Goal: Information Seeking & Learning: Learn about a topic

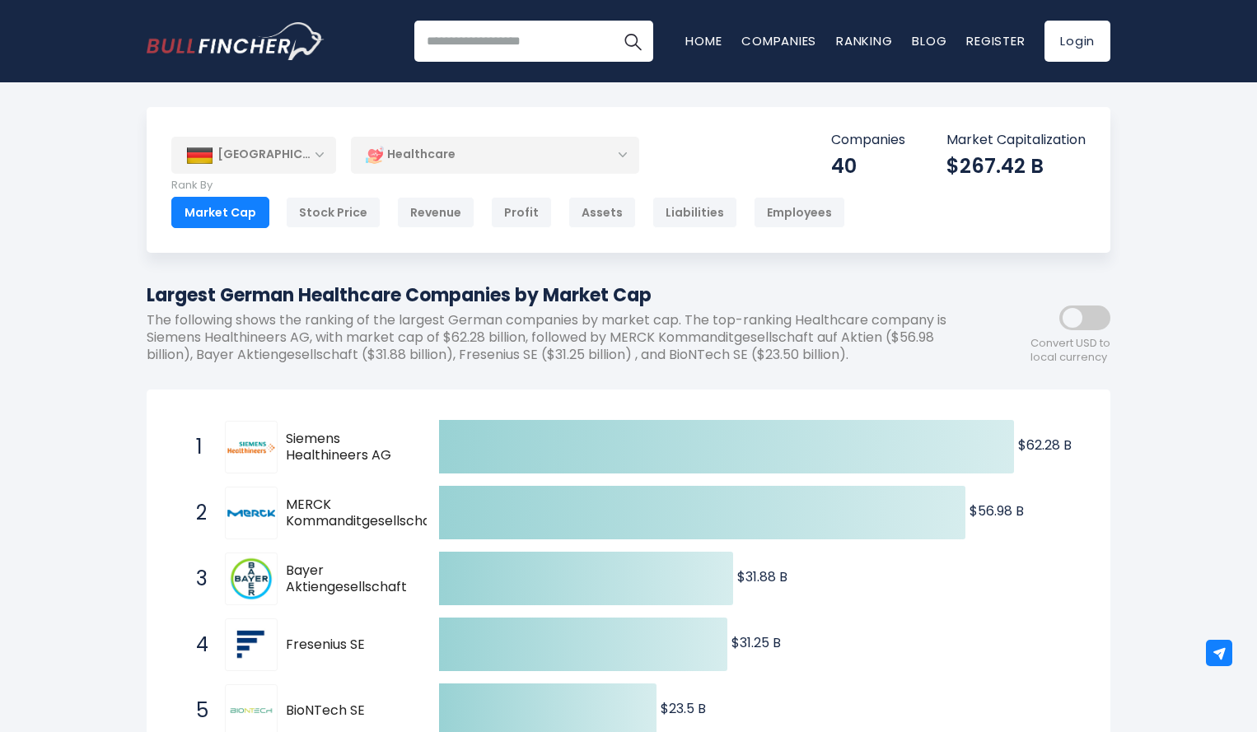
click at [322, 167] on div "[GEOGRAPHIC_DATA]" at bounding box center [253, 155] width 165 height 36
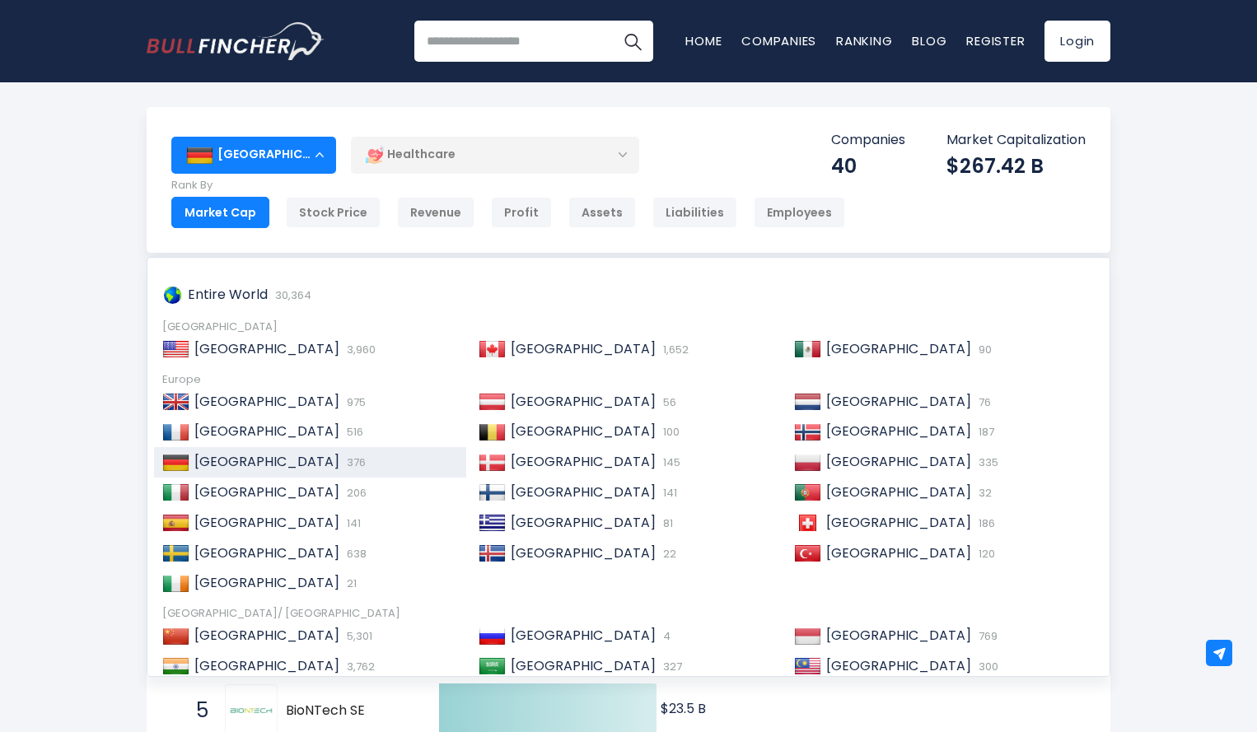
click at [435, 157] on div "Healthcare" at bounding box center [495, 155] width 288 height 38
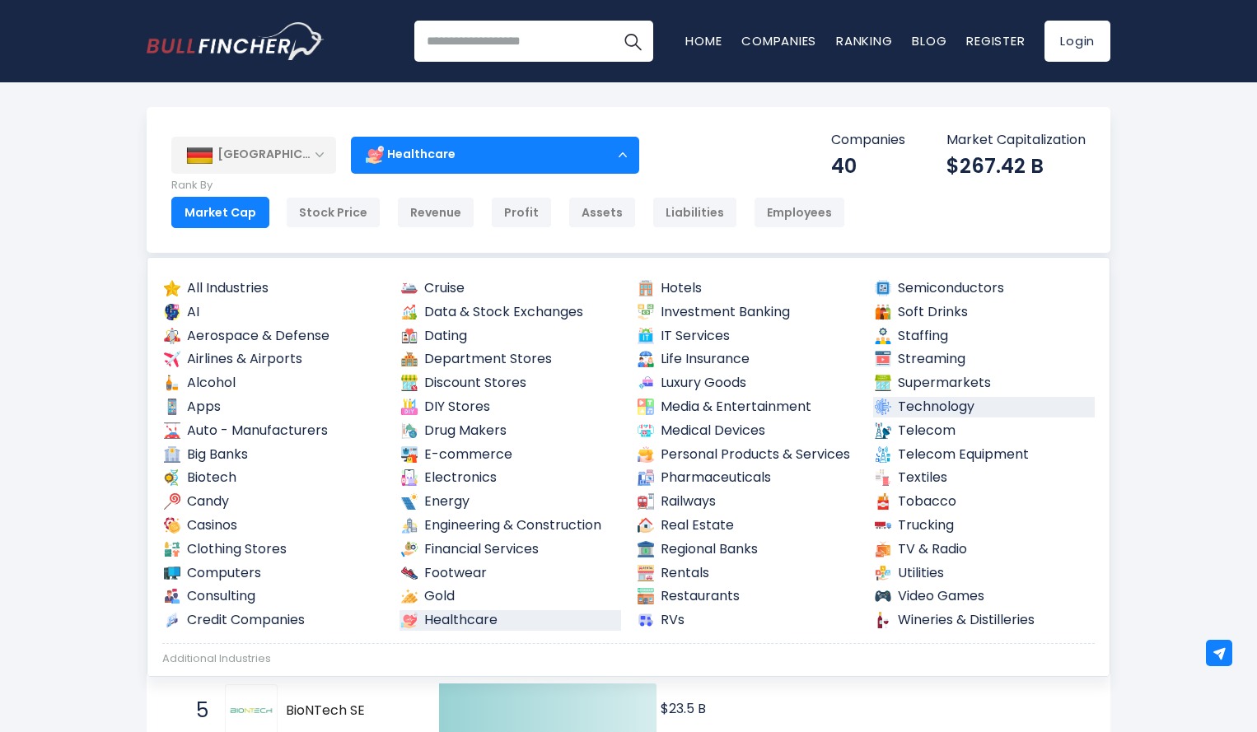
click at [943, 400] on link "Technology" at bounding box center [984, 407] width 222 height 21
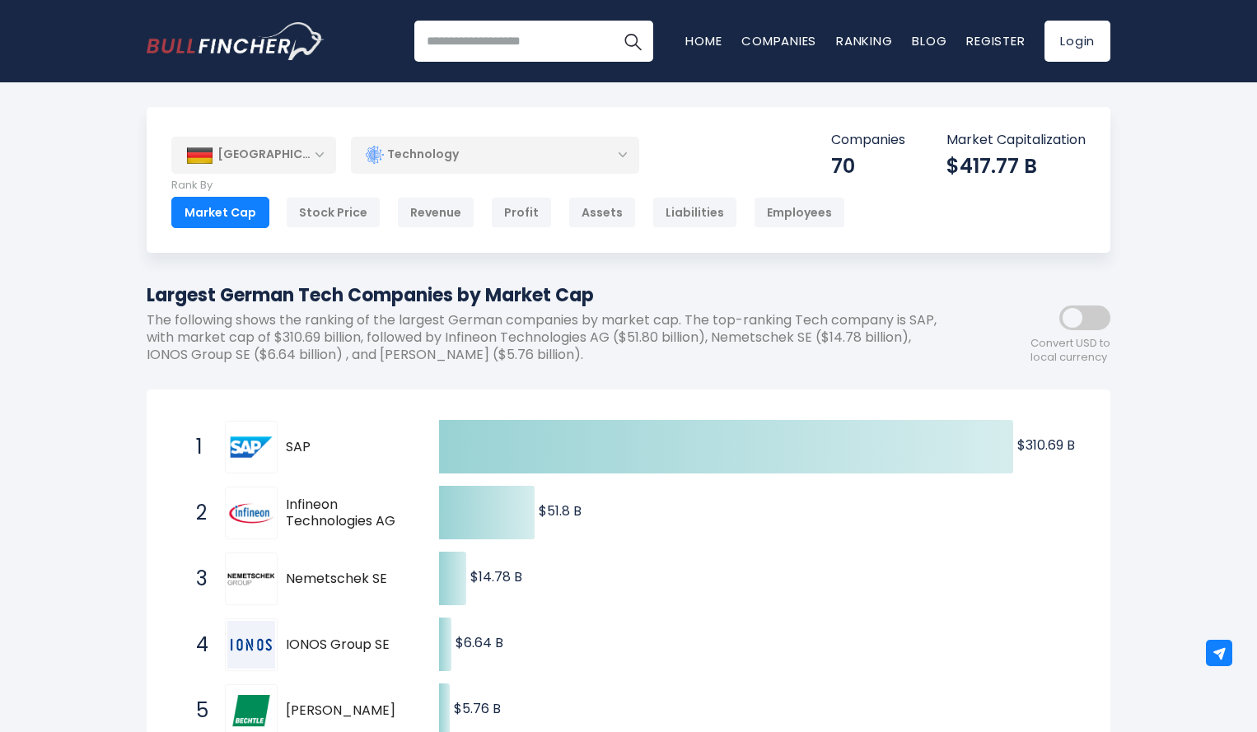
click at [577, 152] on div "Technology" at bounding box center [495, 155] width 288 height 38
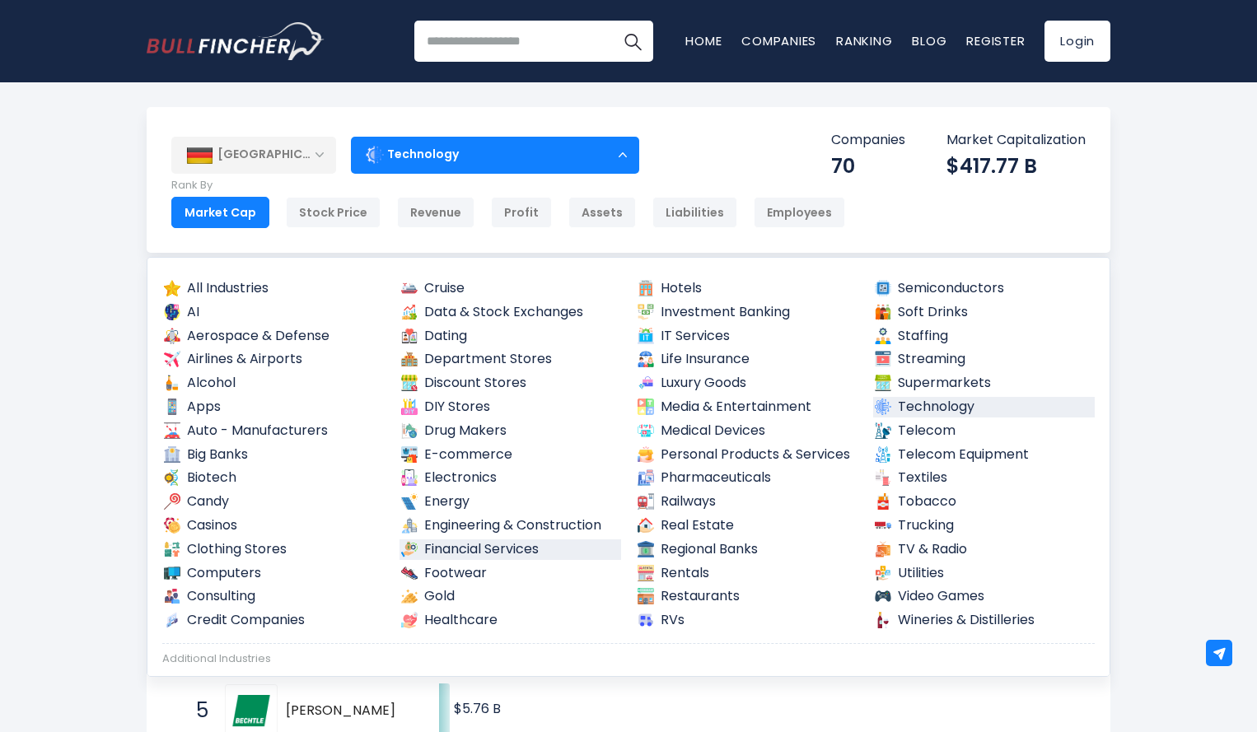
click at [504, 549] on link "Financial Services" at bounding box center [511, 550] width 222 height 21
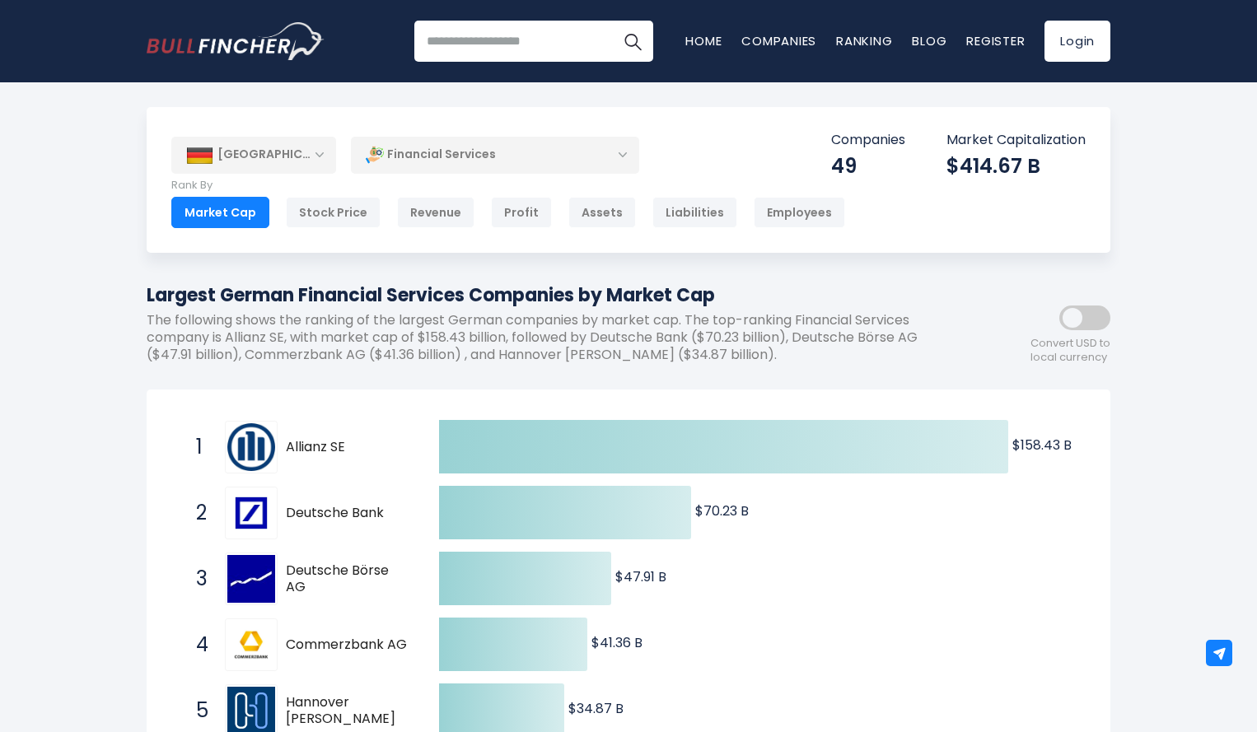
click at [1150, 271] on div "Germany Entire World 30,364 North America" at bounding box center [628, 680] width 1257 height 1146
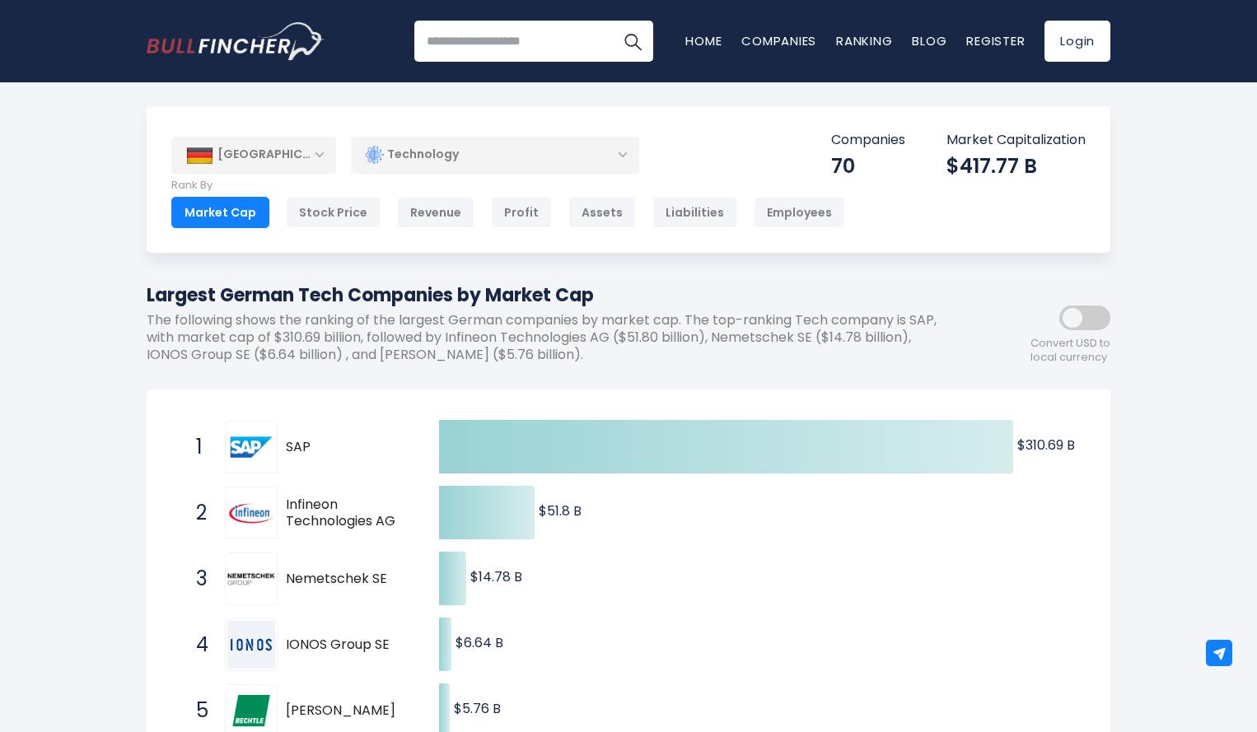
click at [609, 149] on div "Technology" at bounding box center [495, 155] width 288 height 38
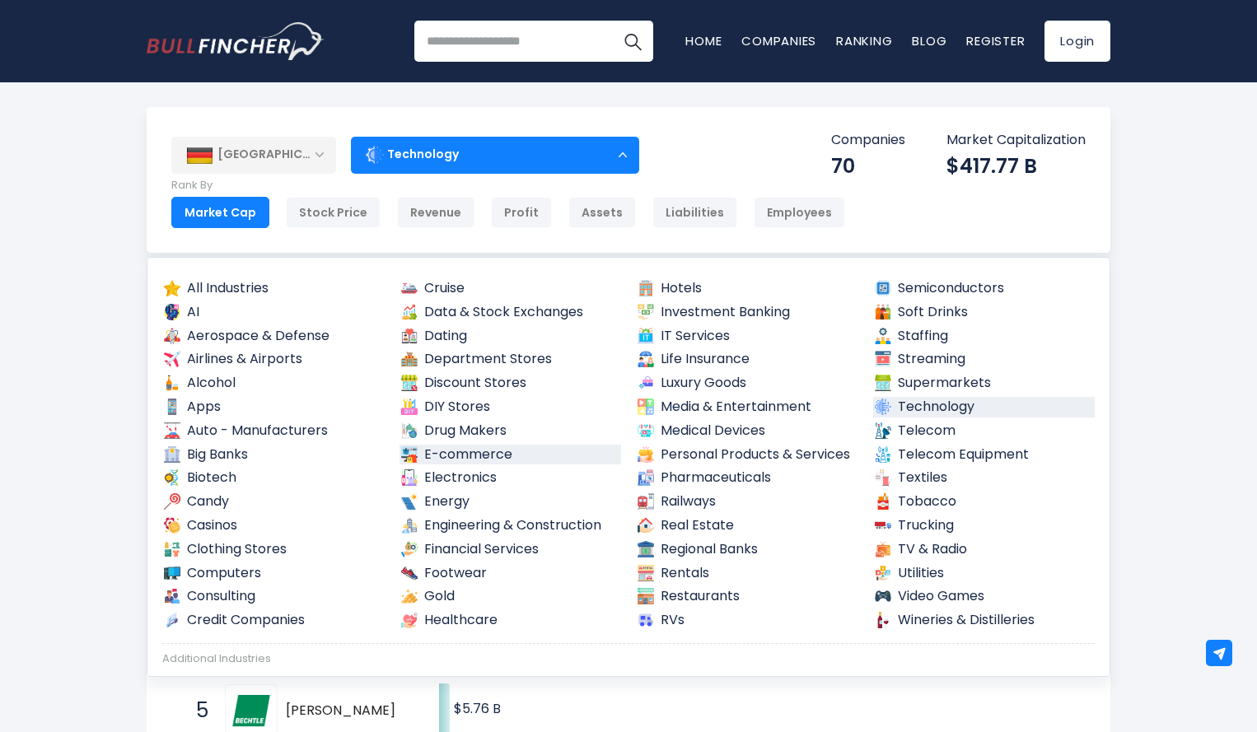
click at [514, 451] on link "E-commerce" at bounding box center [511, 455] width 222 height 21
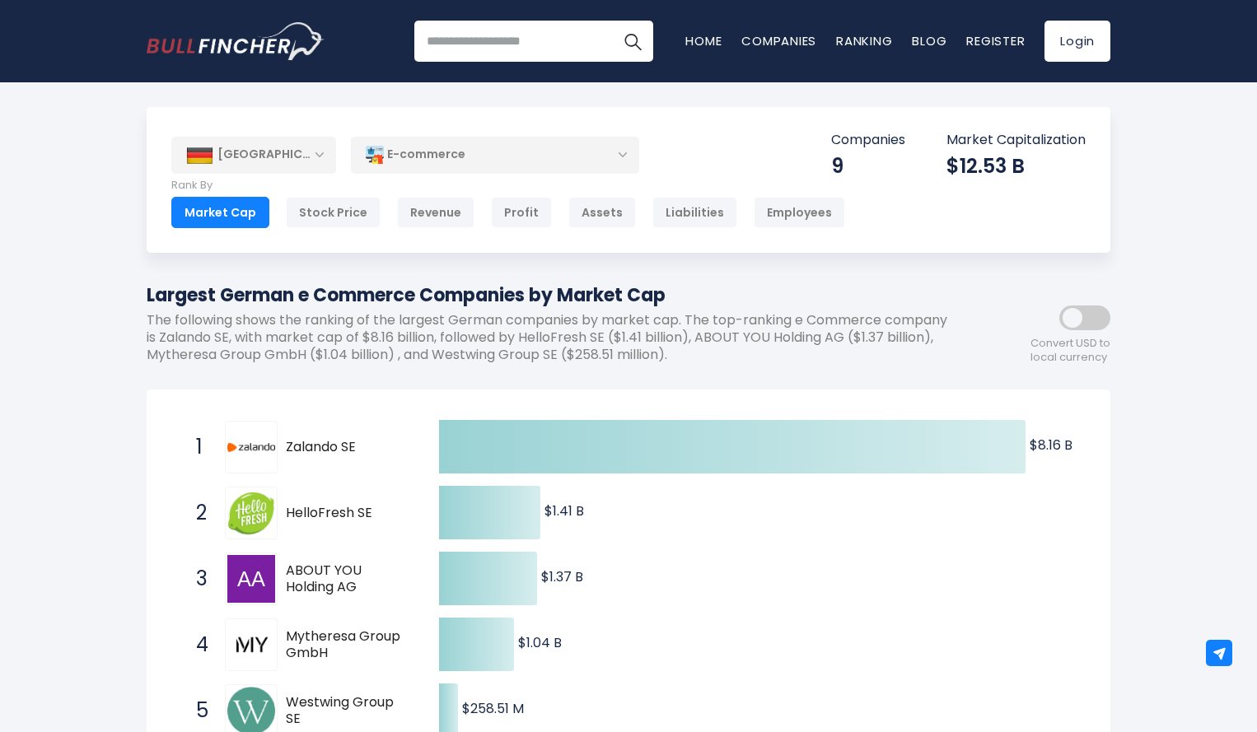
click at [921, 580] on icon "Created with Highcharts 12.1.2 $8.16 B ​ $8.16 B $1.41 B ​ $1.41 B $1.37 B ​ $1…" at bounding box center [628, 710] width 914 height 593
click at [606, 149] on div "E-commerce" at bounding box center [495, 155] width 288 height 38
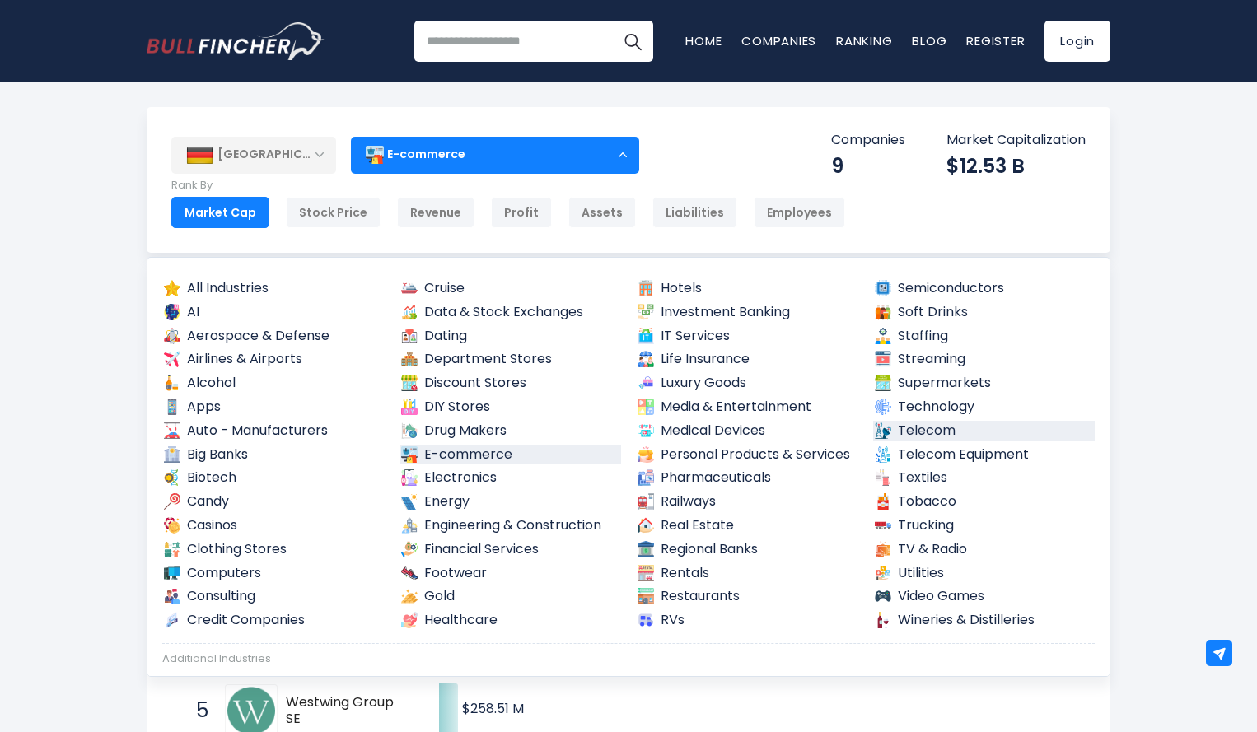
click at [925, 432] on link "Telecom" at bounding box center [984, 431] width 222 height 21
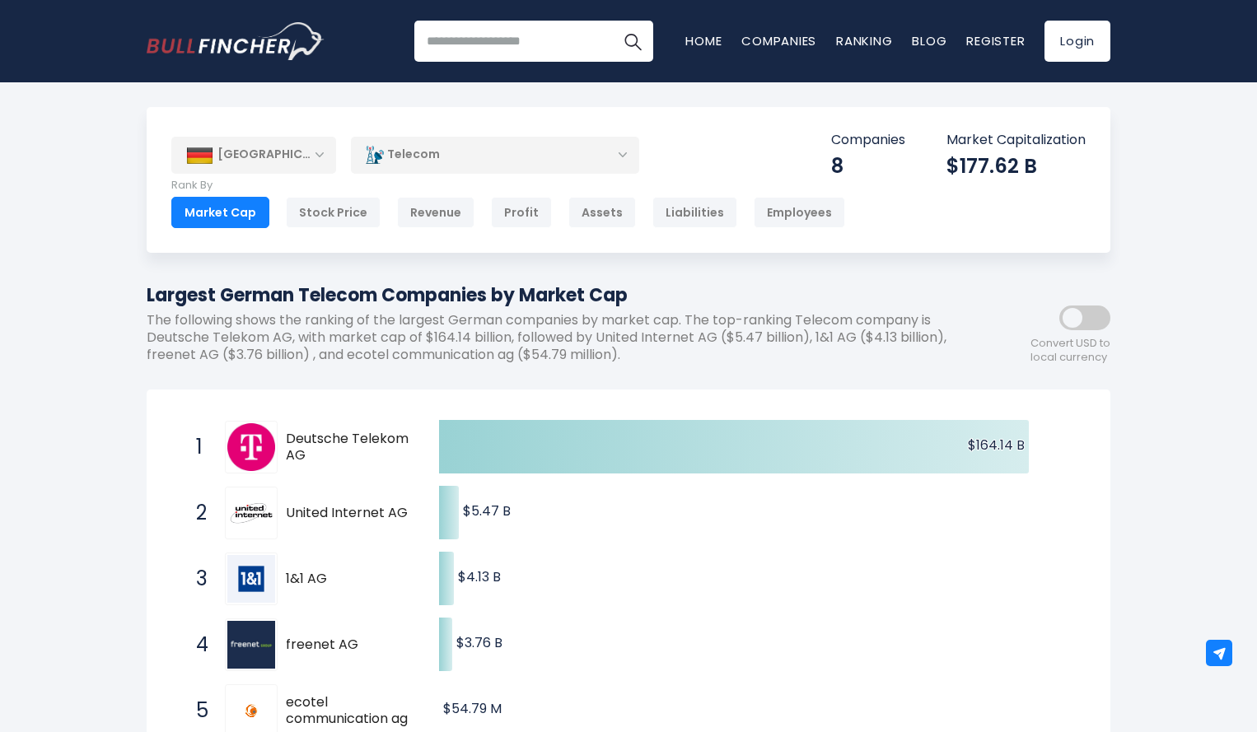
click at [1128, 569] on div "[GEOGRAPHIC_DATA] Entire World 30,364 [GEOGRAPHIC_DATA]" at bounding box center [628, 680] width 1257 height 1146
